Goal: Information Seeking & Learning: Learn about a topic

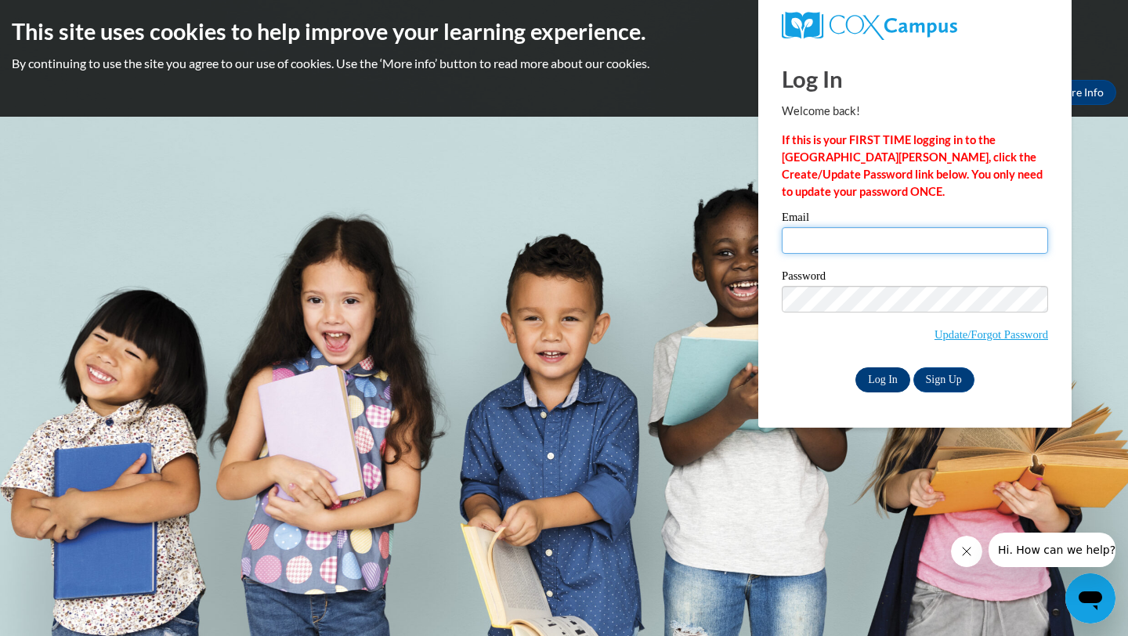
type input "tillisryin@gmail.com"
click at [886, 371] on input "Log In" at bounding box center [882, 379] width 55 height 25
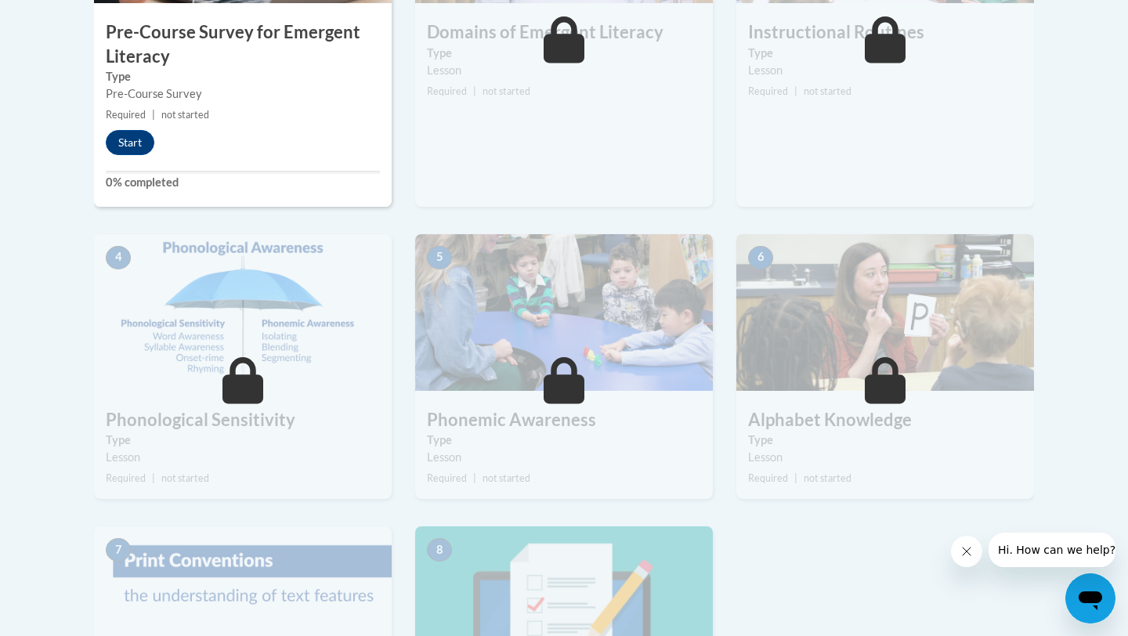
scroll to position [704, 0]
click at [136, 151] on button "Start" at bounding box center [130, 141] width 49 height 25
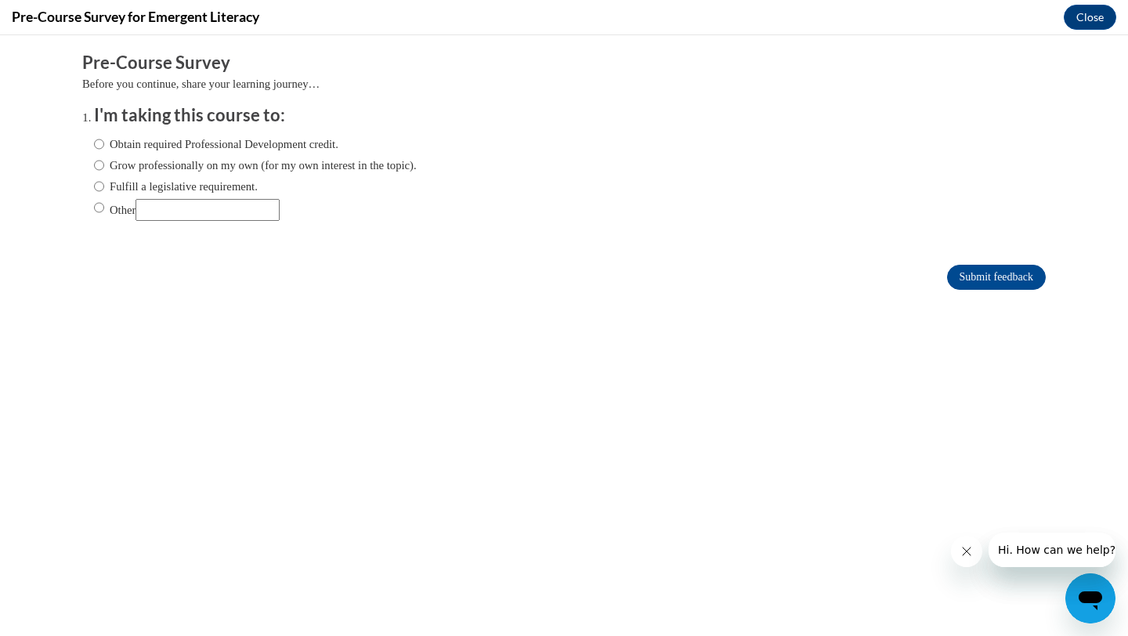
scroll to position [0, 0]
click at [103, 150] on input "Obtain required Professional Development credit." at bounding box center [99, 143] width 10 height 17
radio input "true"
click at [965, 266] on input "Submit feedback" at bounding box center [996, 277] width 99 height 25
click at [955, 277] on input "Submit feedback" at bounding box center [996, 277] width 99 height 25
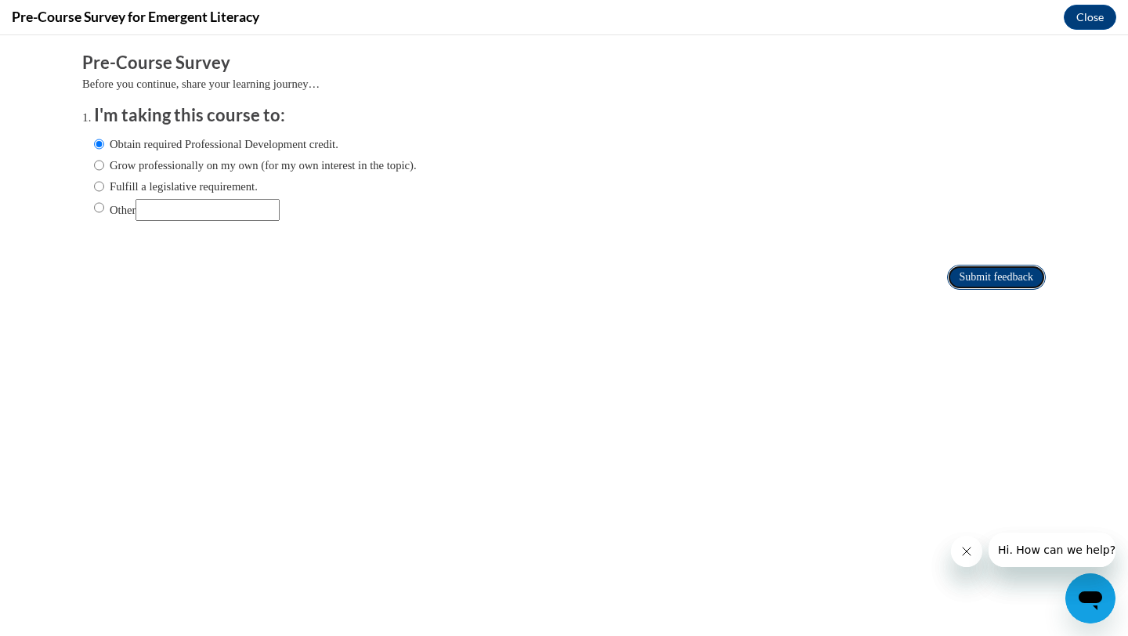
click at [997, 284] on input "Submit feedback" at bounding box center [996, 277] width 99 height 25
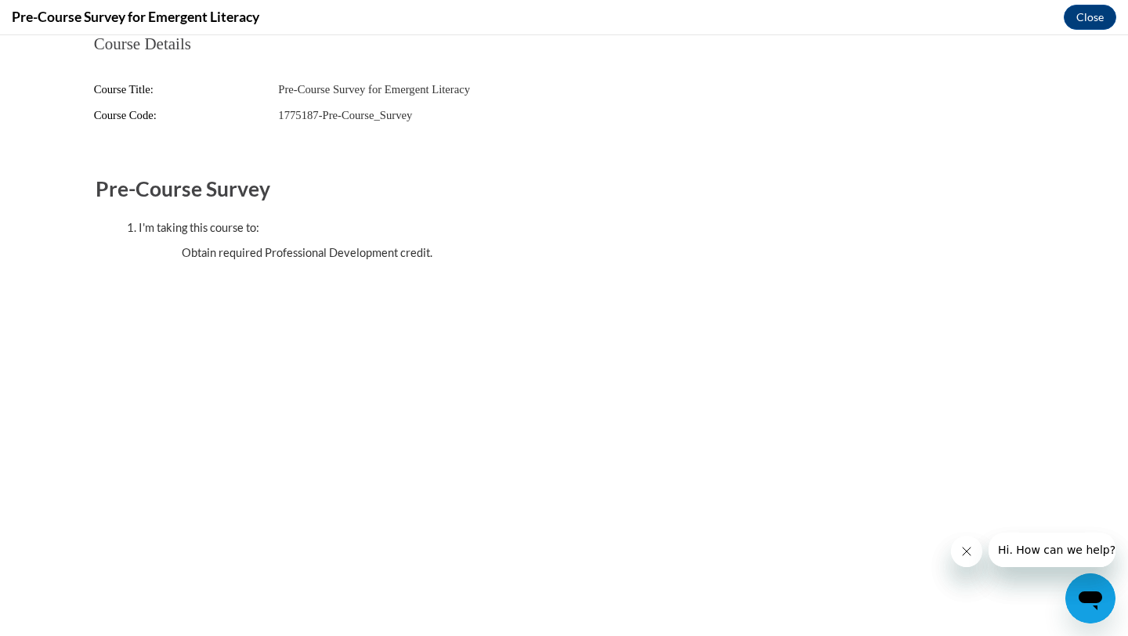
click at [969, 560] on button "Close message from company" at bounding box center [966, 551] width 31 height 31
click at [1083, 14] on button "Close" at bounding box center [1089, 17] width 52 height 25
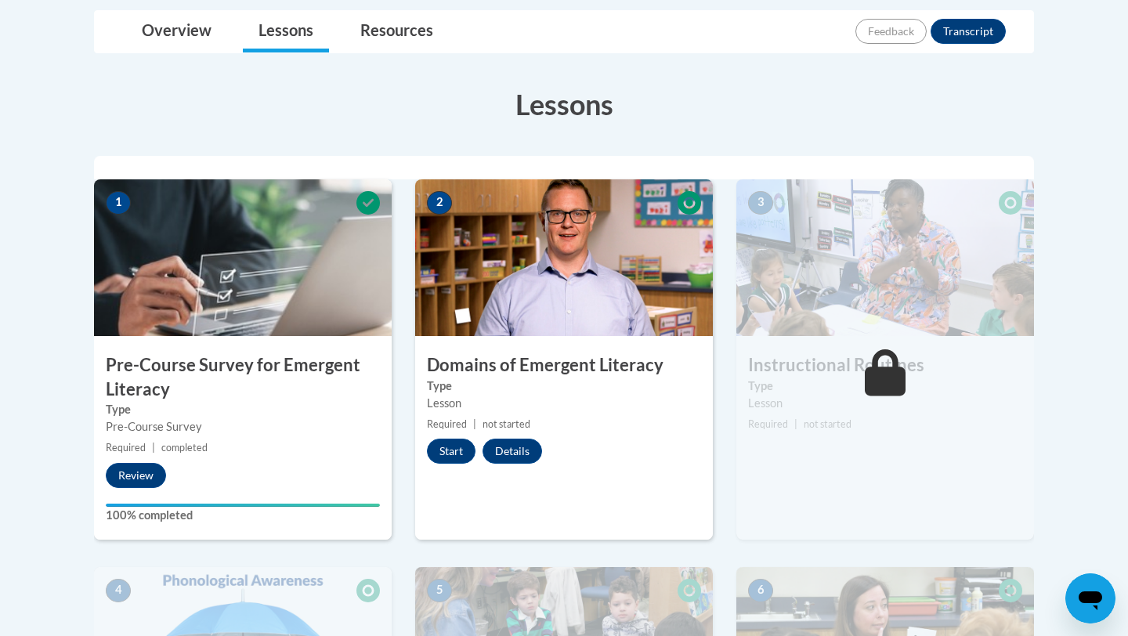
scroll to position [384, 0]
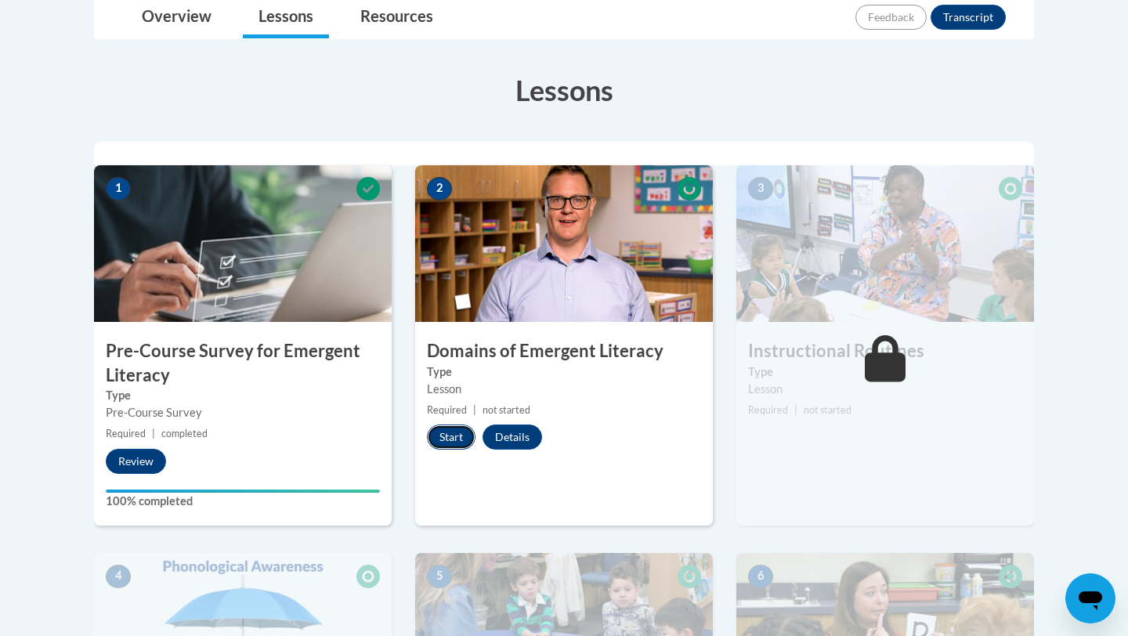
click at [454, 445] on button "Start" at bounding box center [451, 436] width 49 height 25
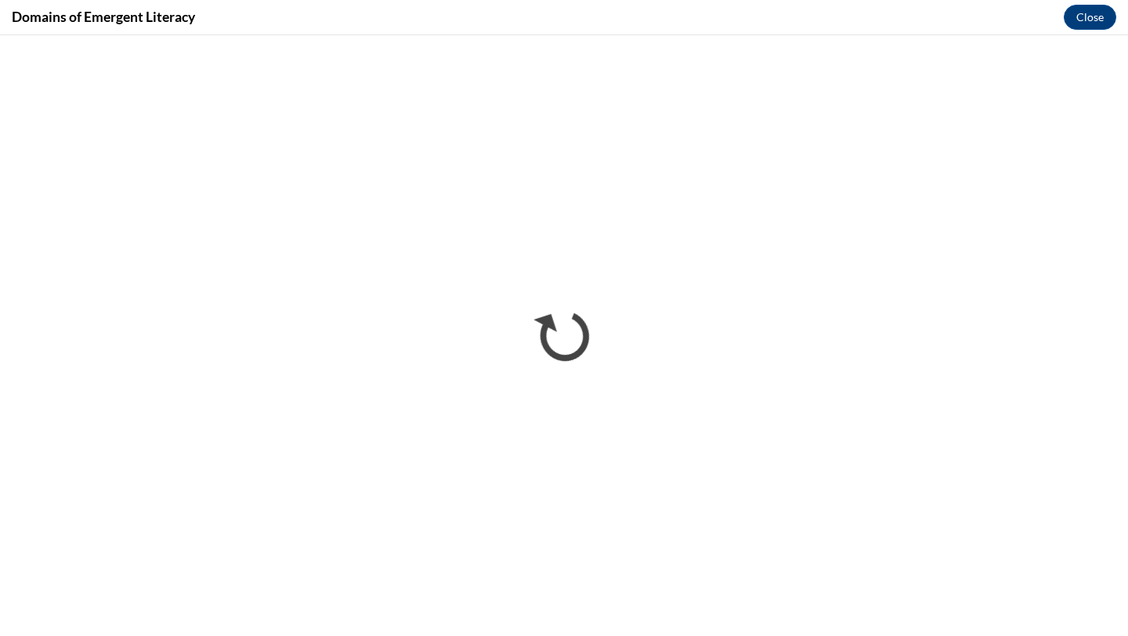
scroll to position [0, 0]
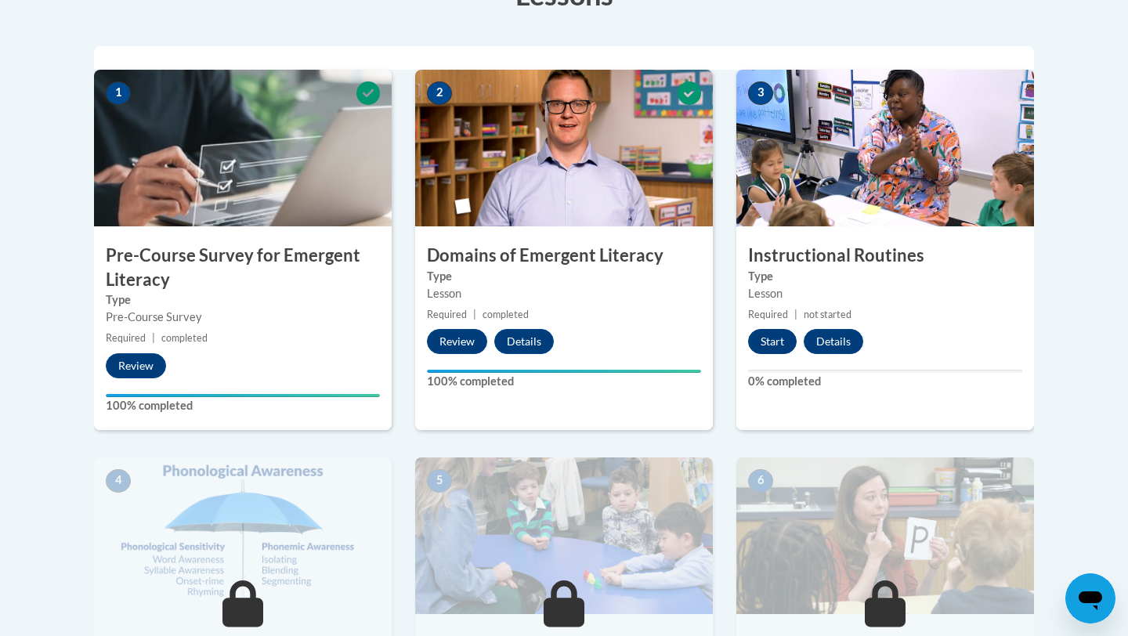
scroll to position [483, 0]
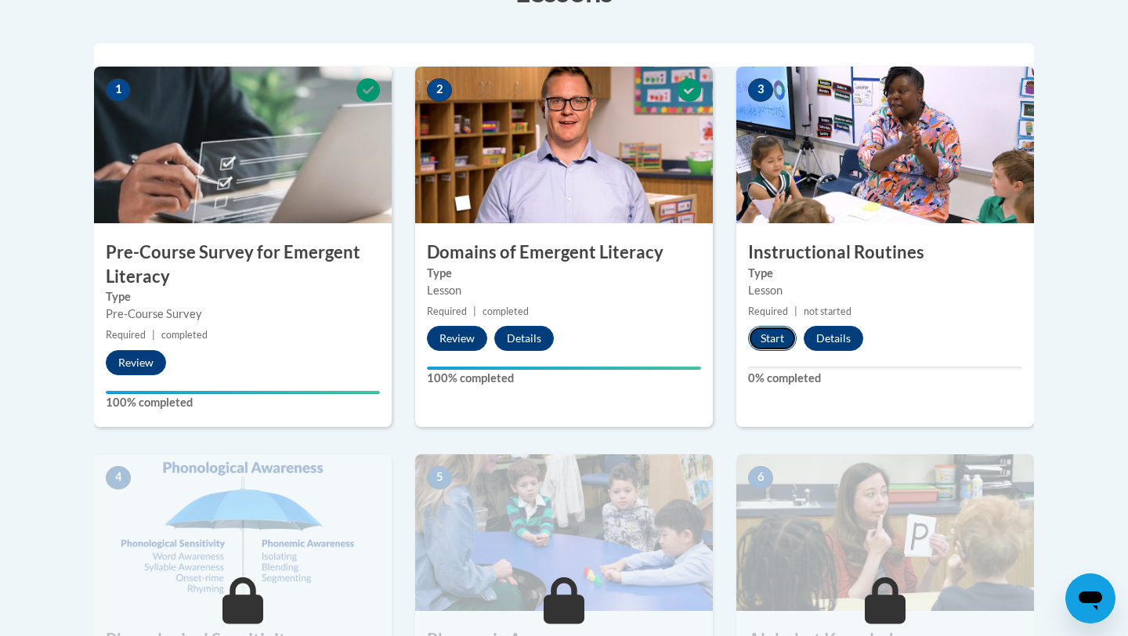
click at [761, 337] on button "Start" at bounding box center [772, 338] width 49 height 25
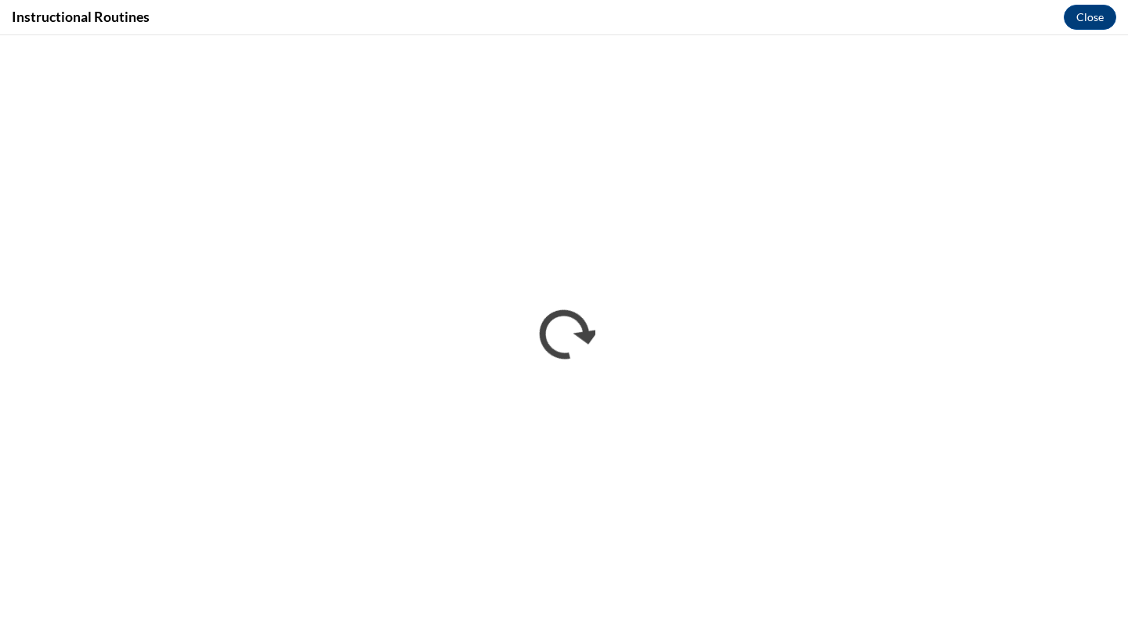
scroll to position [0, 0]
